Goal: Task Accomplishment & Management: Manage account settings

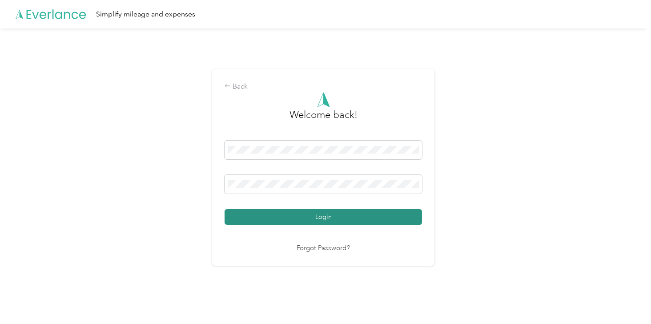
click at [313, 216] on button "Login" at bounding box center [324, 217] width 198 height 16
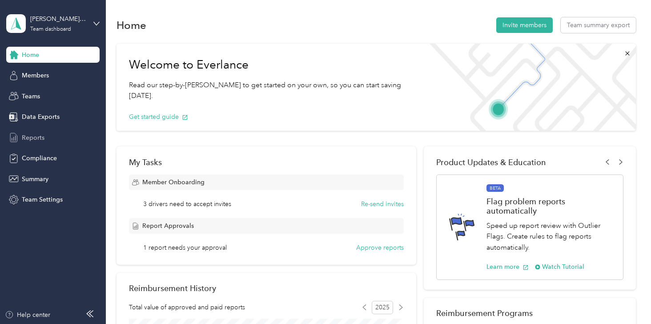
click at [28, 138] on span "Reports" at bounding box center [33, 137] width 23 height 9
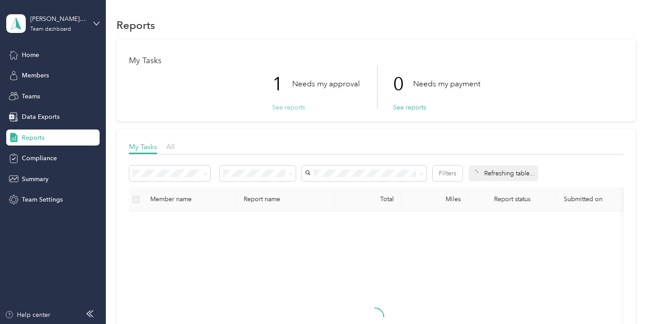
click at [281, 108] on button "See reports" at bounding box center [288, 107] width 33 height 9
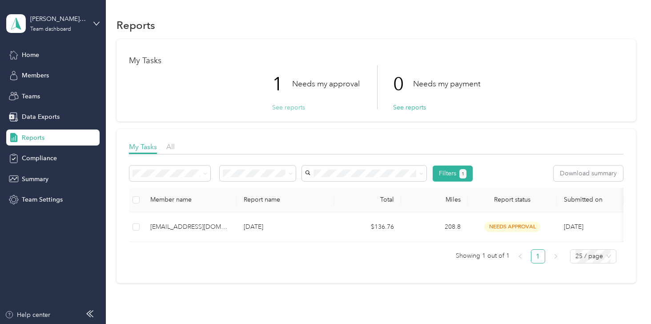
click at [290, 107] on button "See reports" at bounding box center [288, 107] width 33 height 9
click at [286, 107] on button "See reports" at bounding box center [288, 107] width 33 height 9
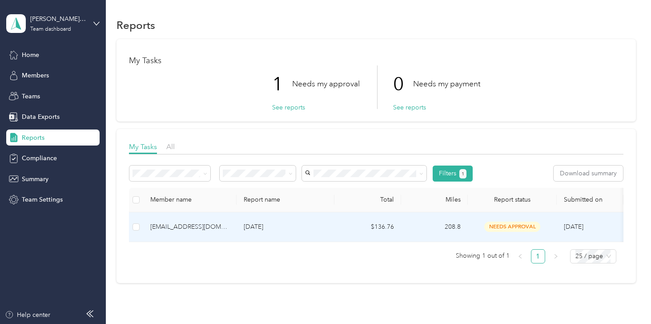
click at [195, 227] on div "[EMAIL_ADDRESS][DOMAIN_NAME]" at bounding box center [189, 227] width 79 height 10
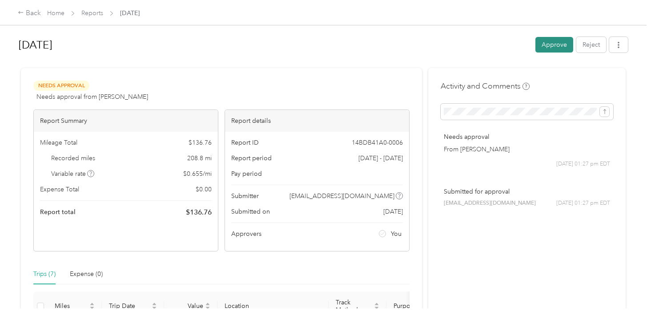
click at [556, 42] on button "Approve" at bounding box center [555, 45] width 38 height 16
